Goal: Task Accomplishment & Management: Manage account settings

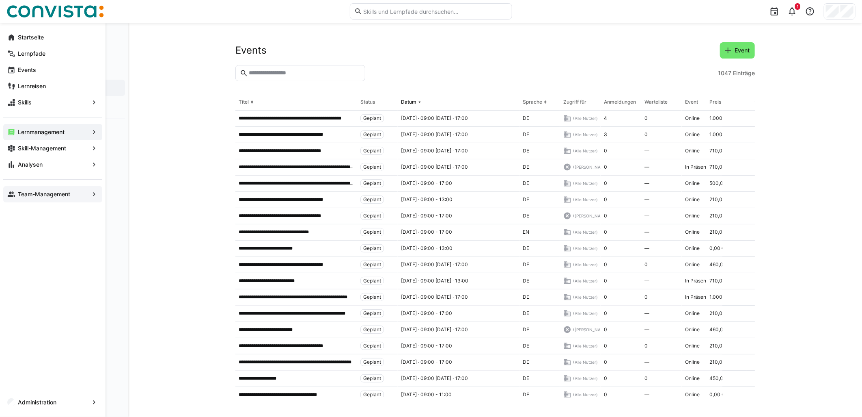
click at [0, 0] on app-navigation-label "Team-Management" at bounding box center [0, 0] width 0 height 0
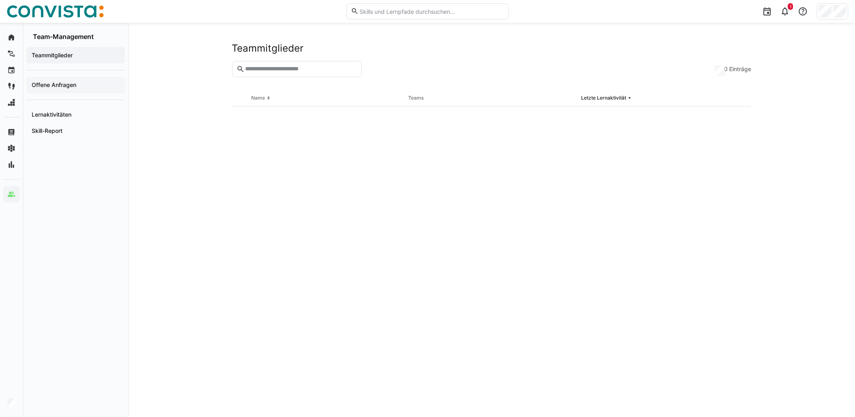
click at [80, 84] on span "Offene Anfragen" at bounding box center [75, 85] width 91 height 8
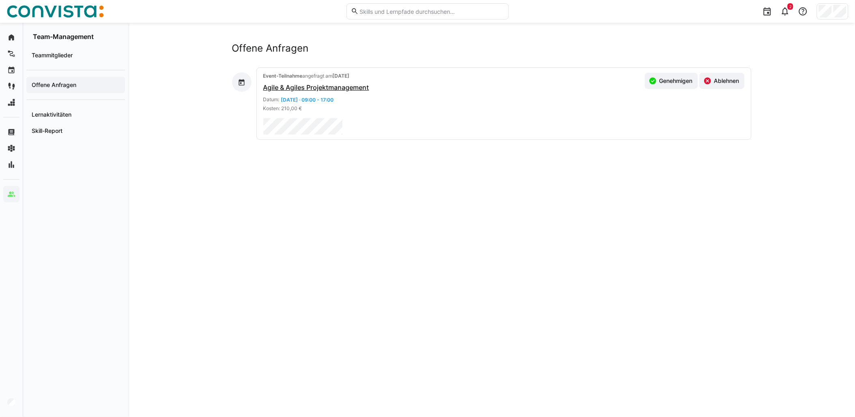
click at [216, 166] on div "Offene Anfragen Event-Teilnahme angefragt am [DATE] Agile & Agiles Projektmanag…" at bounding box center [491, 220] width 727 height 394
click at [788, 11] on eds-icon at bounding box center [786, 11] width 10 height 10
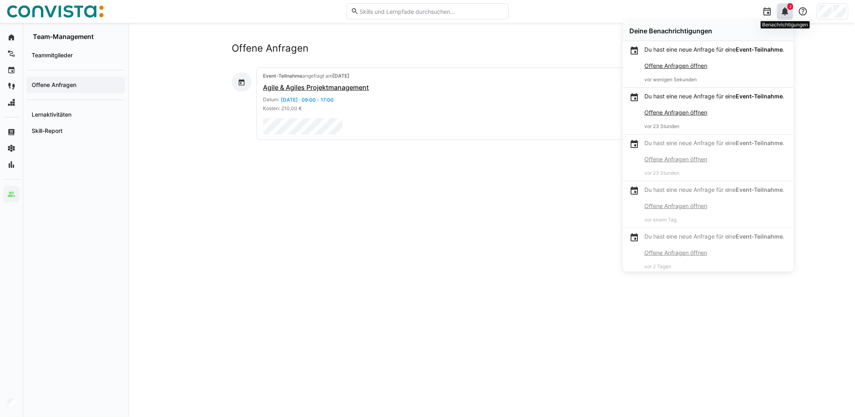
click at [788, 11] on eds-icon at bounding box center [786, 11] width 10 height 10
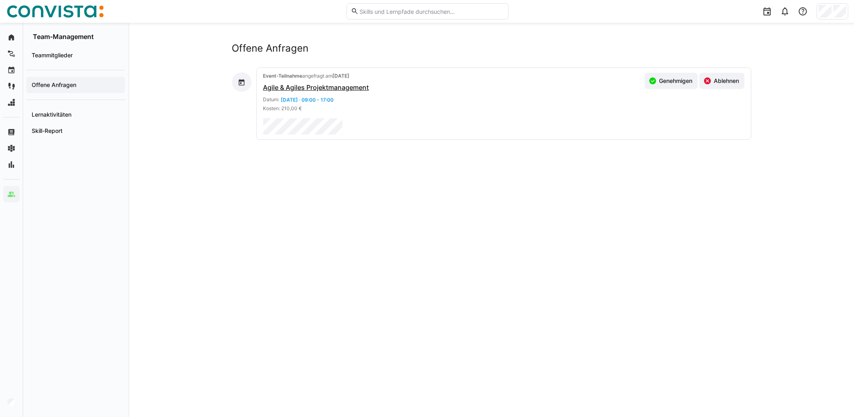
click at [322, 221] on div "Offene Anfragen Event-Teilnahme angefragt am [DATE] Agile & Agiles Projektmanag…" at bounding box center [492, 219] width 520 height 355
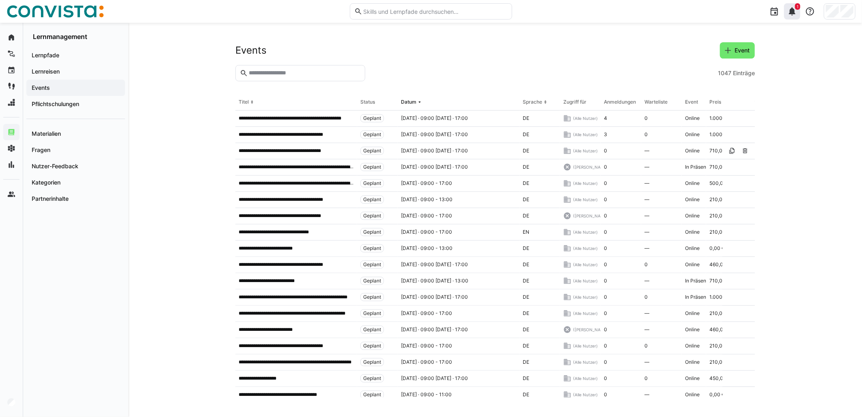
click at [796, 10] on eds-icon at bounding box center [793, 11] width 10 height 10
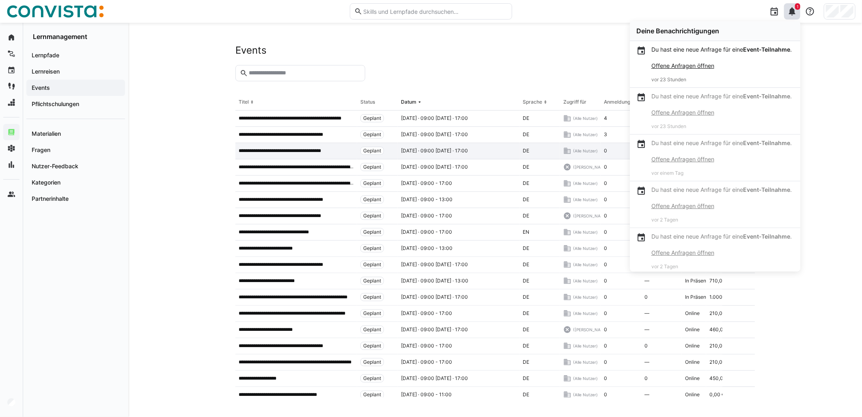
drag, startPoint x: 681, startPoint y: 73, endPoint x: 586, endPoint y: 142, distance: 117.7
click at [681, 69] on link "Offene Anfragen öffnen" at bounding box center [683, 65] width 63 height 7
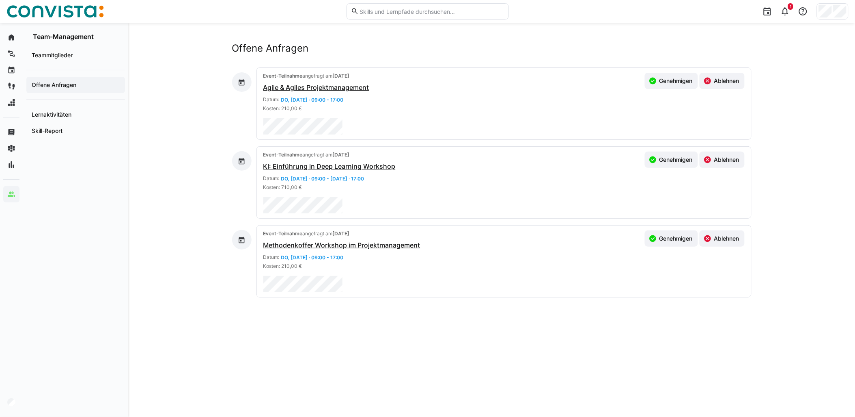
drag, startPoint x: 677, startPoint y: 236, endPoint x: 732, endPoint y: 175, distance: 82.2
click at [677, 236] on span "Genehmigen" at bounding box center [676, 238] width 36 height 8
click at [725, 162] on span "Ablehnen" at bounding box center [727, 159] width 28 height 8
